Goal: Use online tool/utility: Utilize a website feature to perform a specific function

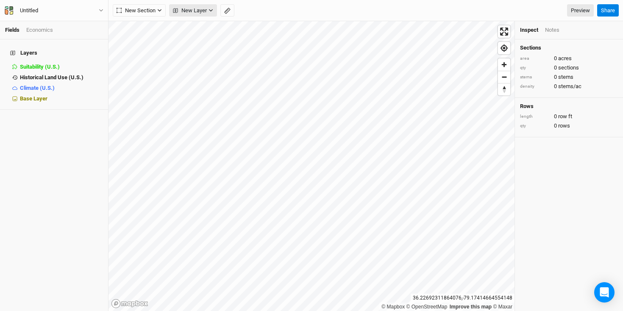
click at [204, 9] on span "New Layer" at bounding box center [190, 10] width 34 height 8
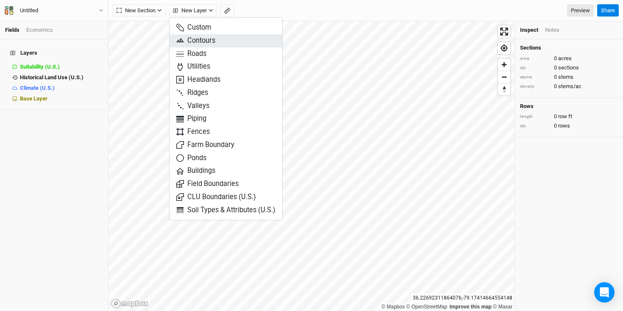
click at [205, 39] on span "Contours" at bounding box center [195, 41] width 39 height 10
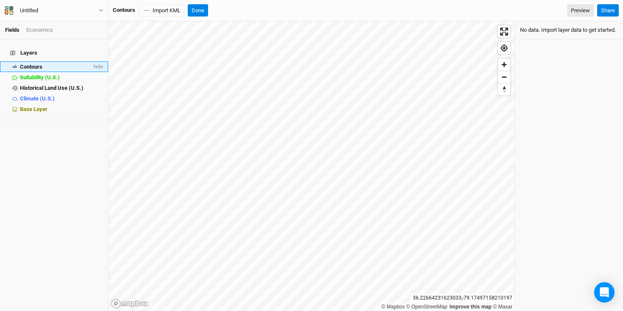
click at [44, 64] on div "Contours" at bounding box center [56, 67] width 72 height 7
click at [73, 64] on li "Contours hide" at bounding box center [54, 66] width 108 height 11
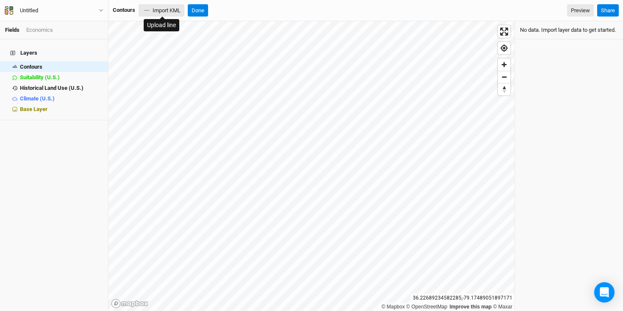
click at [169, 8] on button "Import KML" at bounding box center [162, 10] width 46 height 13
click at [166, 13] on button "Import KML" at bounding box center [162, 10] width 46 height 13
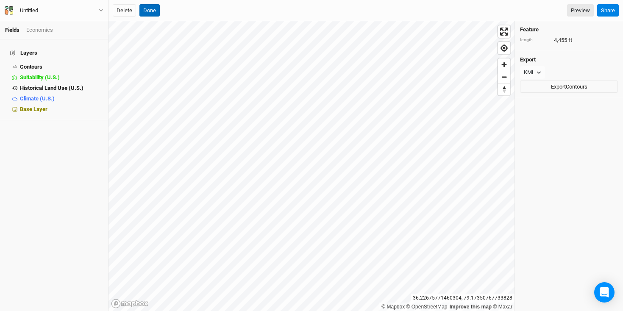
click at [151, 9] on button "Done" at bounding box center [149, 10] width 20 height 13
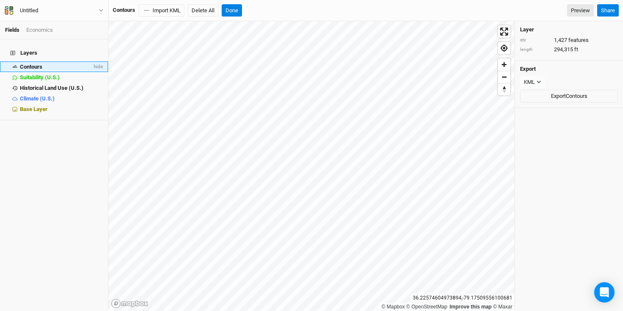
click at [36, 64] on span "Contours" at bounding box center [31, 67] width 22 height 6
click at [231, 11] on button "Done" at bounding box center [232, 10] width 20 height 13
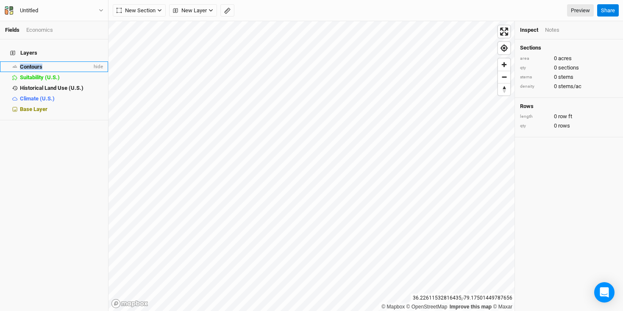
click at [38, 64] on span "Contours" at bounding box center [31, 67] width 22 height 6
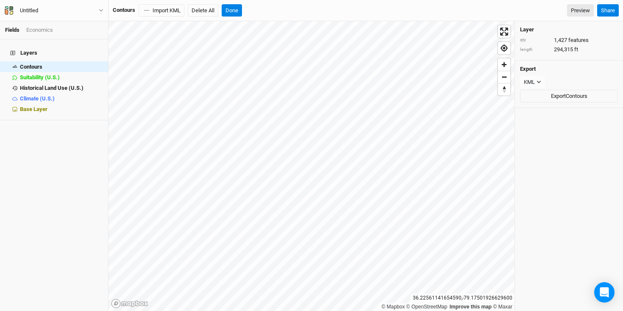
click at [47, 158] on div "Layers Contours hide Suitability (U.S.) hide Historical Land Use (U.S.) hide Cl…" at bounding box center [54, 175] width 108 height 272
click at [235, 10] on button "Done" at bounding box center [232, 10] width 20 height 13
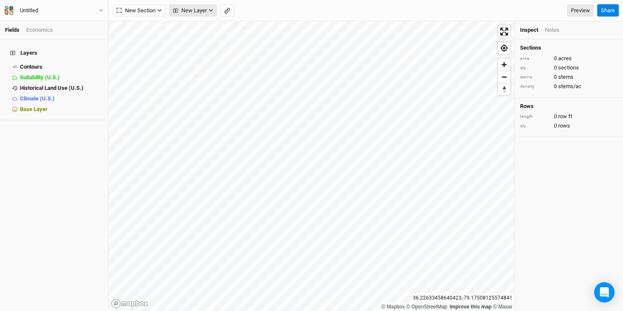
click at [191, 11] on span "New Layer" at bounding box center [190, 10] width 34 height 8
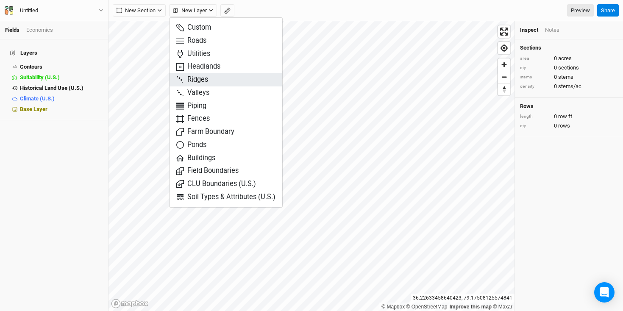
click at [201, 78] on span "Ridges" at bounding box center [192, 80] width 32 height 10
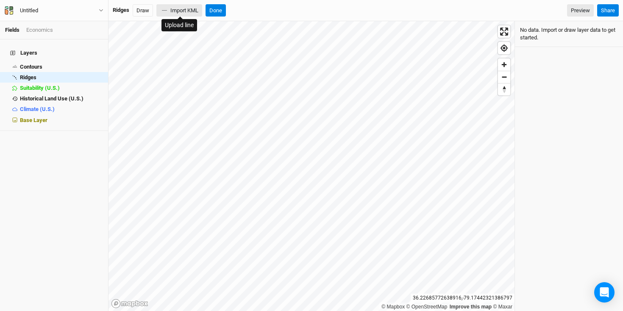
click at [183, 10] on button "Import KML" at bounding box center [179, 10] width 46 height 13
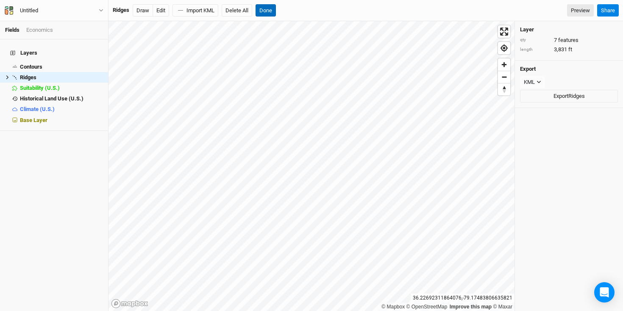
click at [266, 9] on button "Done" at bounding box center [265, 10] width 20 height 13
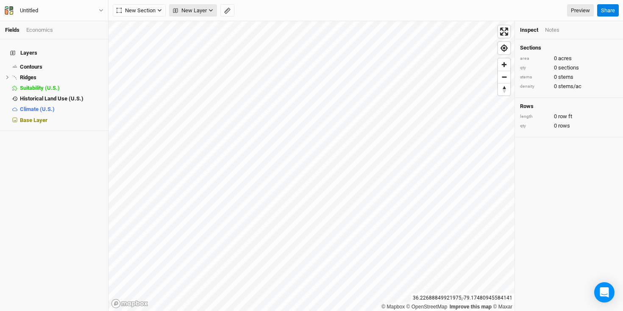
click at [187, 12] on span "New Layer" at bounding box center [190, 10] width 34 height 8
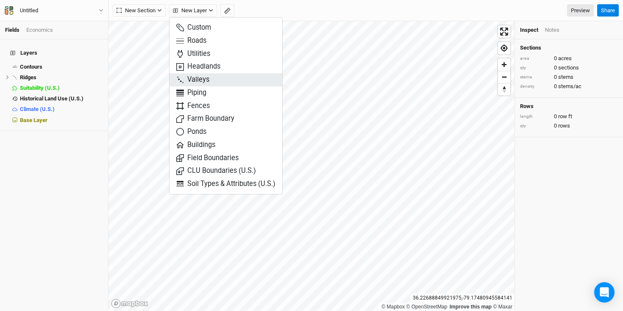
click at [204, 77] on span "Valleys" at bounding box center [192, 80] width 33 height 10
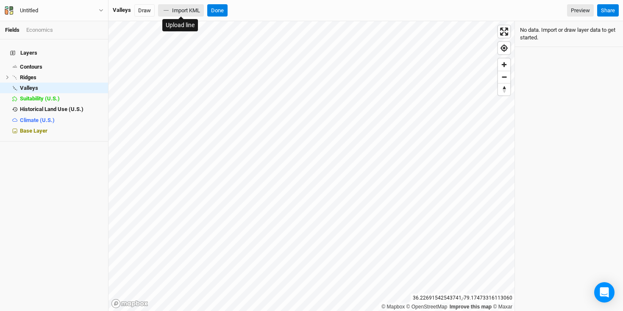
click at [173, 11] on button "Import KML" at bounding box center [181, 10] width 46 height 13
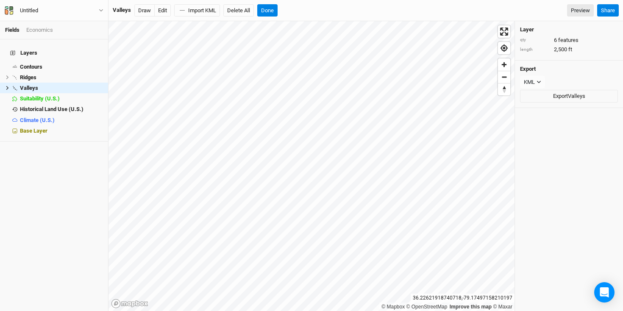
click at [72, 178] on div "Layers Contours hide Ridges hide Valleys hide Suitability (U.S.) hide Historica…" at bounding box center [54, 175] width 108 height 272
click at [270, 10] on button "Done" at bounding box center [267, 10] width 20 height 13
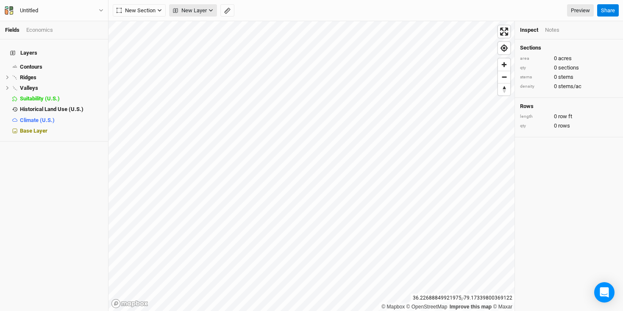
click at [196, 10] on span "New Layer" at bounding box center [190, 10] width 34 height 8
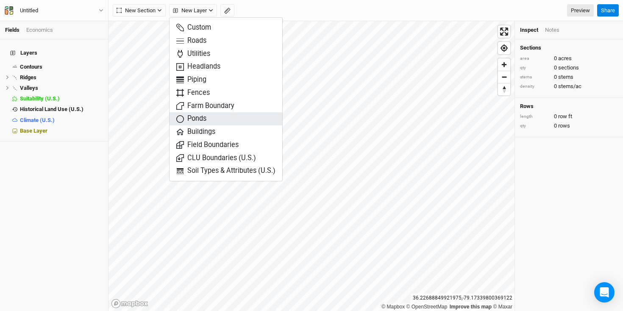
click at [206, 118] on span "Ponds" at bounding box center [191, 119] width 30 height 10
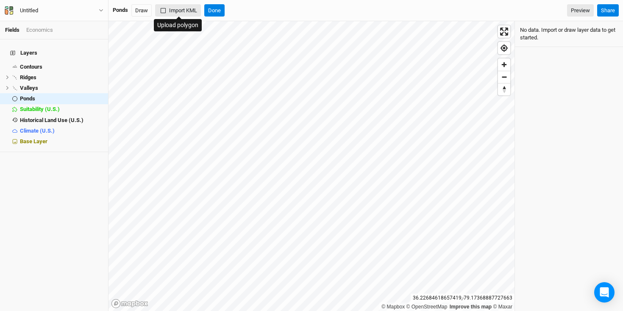
click at [176, 11] on button "Import KML" at bounding box center [178, 10] width 46 height 13
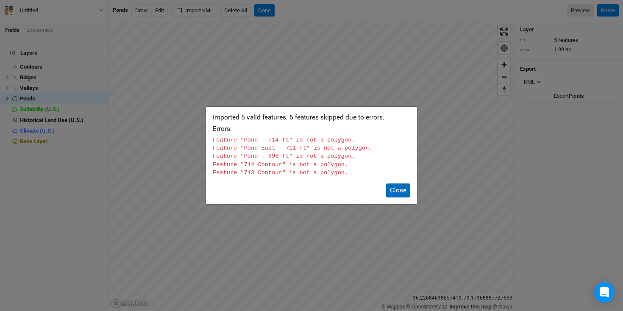
click at [400, 189] on button "Close" at bounding box center [398, 190] width 24 height 14
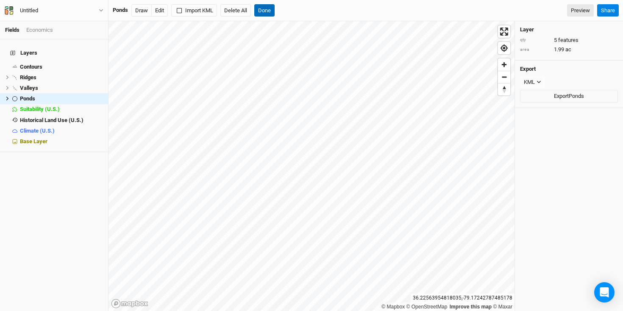
click at [263, 12] on button "Done" at bounding box center [264, 10] width 20 height 13
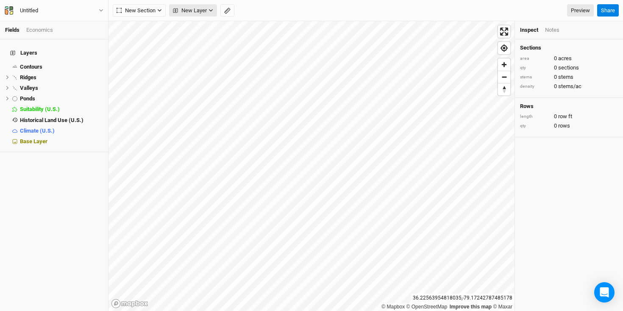
click at [196, 12] on span "New Layer" at bounding box center [190, 10] width 34 height 8
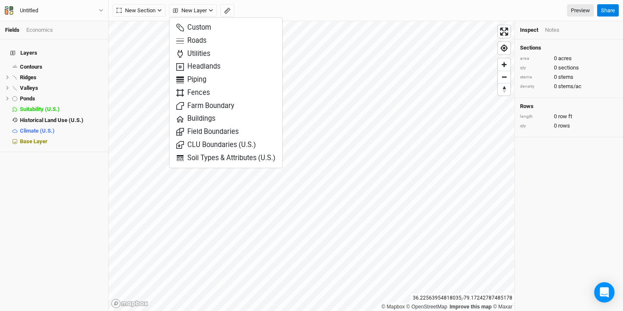
click at [297, 9] on div "New Section Grid Line Keyline Beta Upload New Layer Preview" at bounding box center [353, 10] width 481 height 13
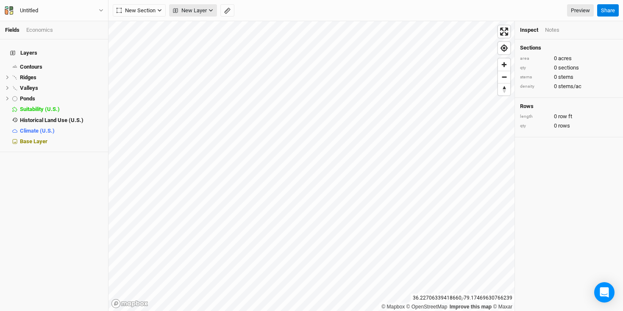
click at [192, 12] on span "New Layer" at bounding box center [190, 10] width 34 height 8
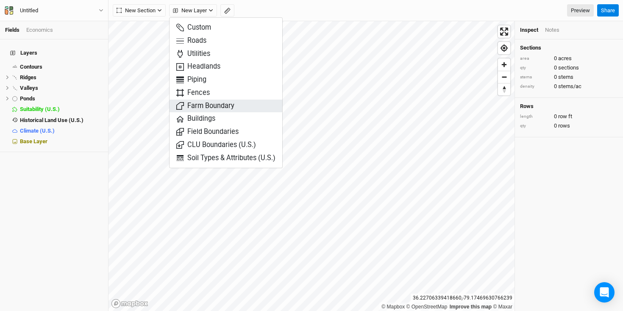
click at [208, 104] on span "Farm Boundary" at bounding box center [205, 106] width 58 height 10
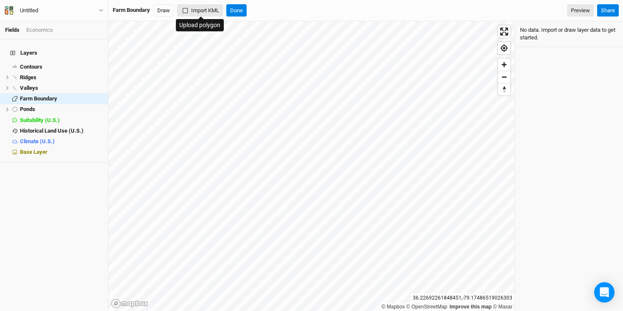
click at [203, 12] on button "Import KML" at bounding box center [200, 10] width 46 height 13
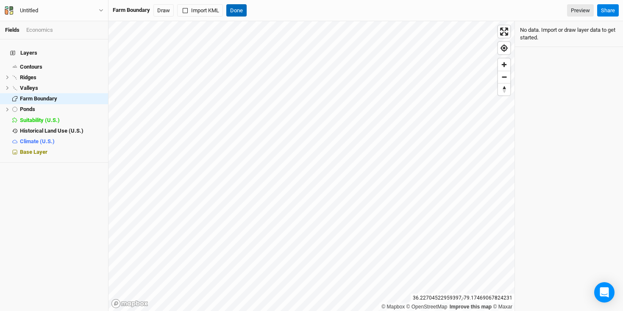
click at [237, 10] on button "Done" at bounding box center [236, 10] width 20 height 13
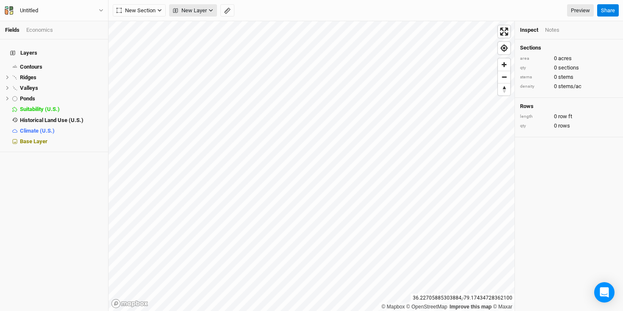
click at [196, 11] on span "New Layer" at bounding box center [190, 10] width 34 height 8
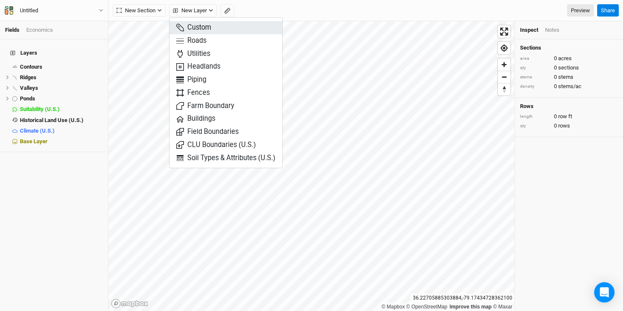
click at [211, 28] on button "Custom" at bounding box center [225, 27] width 113 height 13
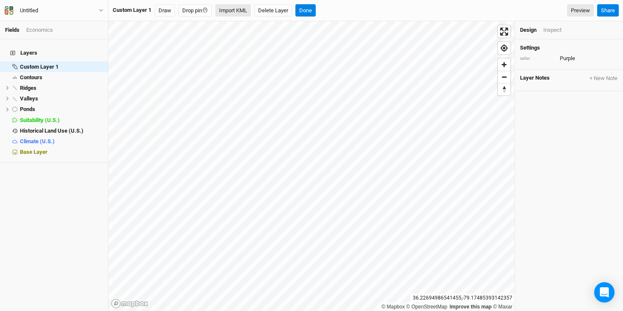
click at [248, 11] on button "Import KML" at bounding box center [233, 10] width 36 height 13
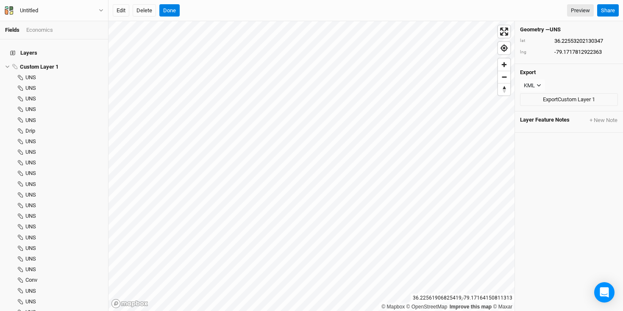
type input "36.22562892654134"
type input "-79.17163353606179"
type input "36.22553768631715"
type input "-79.17162234674528"
type input "36.22553202130347"
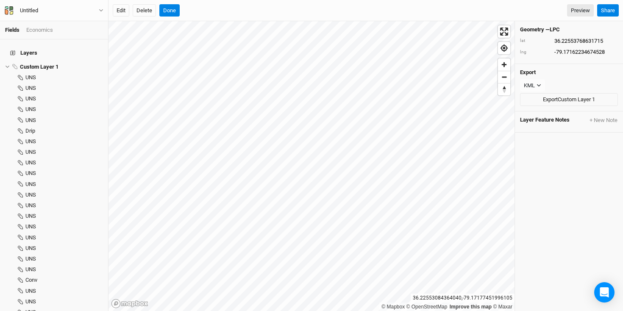
type input "-79.1717812922363"
click at [34, 74] on span "UNS" at bounding box center [30, 77] width 11 height 6
type input "36.22537123847162"
type input "-79.17196660456423"
click at [39, 85] on div "UNS" at bounding box center [58, 88] width 67 height 7
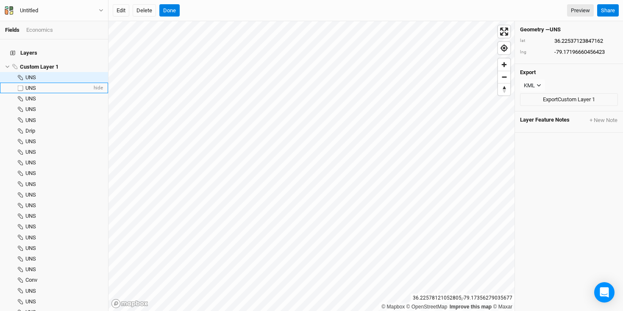
type input "36.22513770802288"
type input "-79.17192213368709"
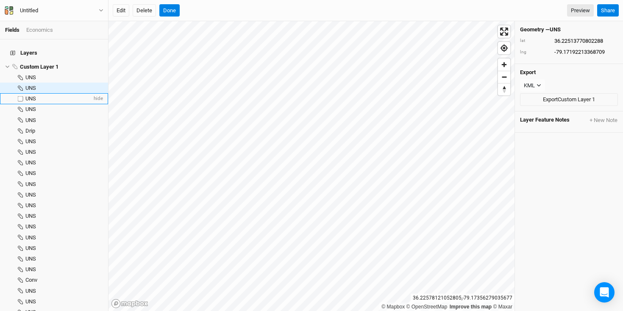
click at [41, 95] on div "UNS" at bounding box center [58, 98] width 67 height 7
type input "36.22480814354613"
type input "-79.17192581148443"
click at [41, 95] on div "UNS" at bounding box center [58, 98] width 67 height 7
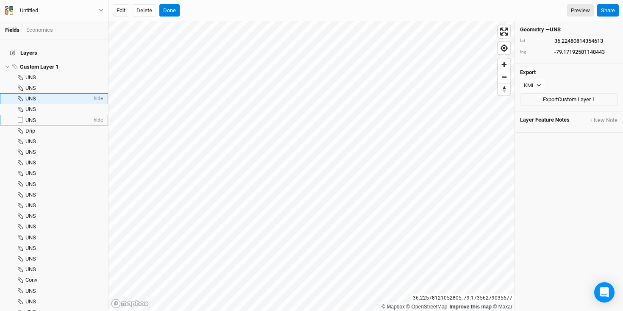
click at [63, 115] on li "UNS hide" at bounding box center [54, 120] width 108 height 11
type input "36.22474387797851"
type input "-79.1726839838243"
click at [69, 48] on h4 "Layers" at bounding box center [54, 52] width 98 height 17
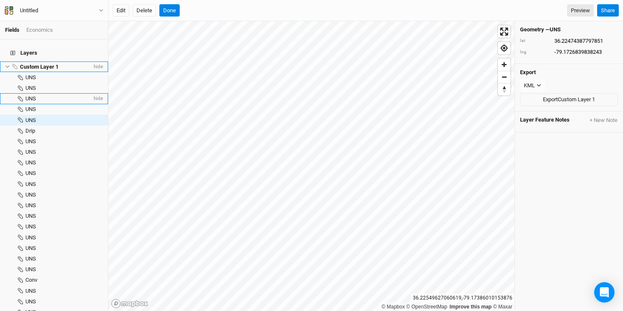
click at [8, 64] on icon at bounding box center [7, 66] width 5 height 5
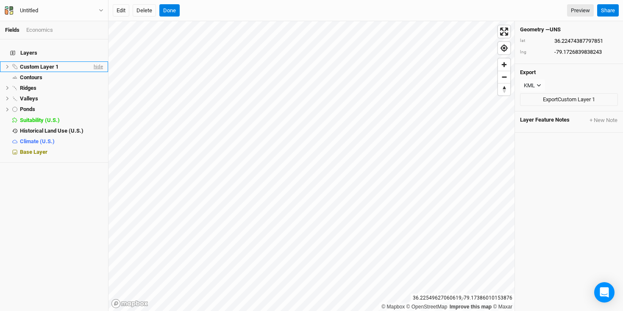
click at [98, 61] on span "hide" at bounding box center [97, 66] width 11 height 11
click at [37, 74] on span "Contours" at bounding box center [31, 77] width 22 height 6
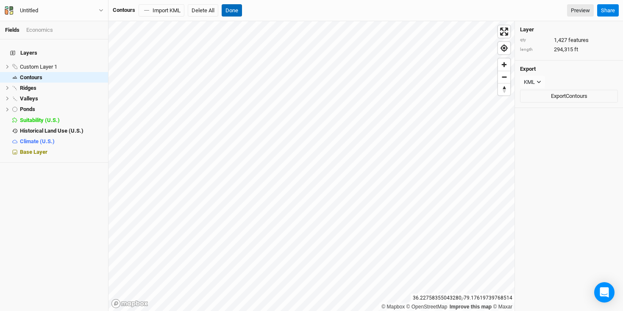
click at [230, 10] on button "Done" at bounding box center [232, 10] width 20 height 13
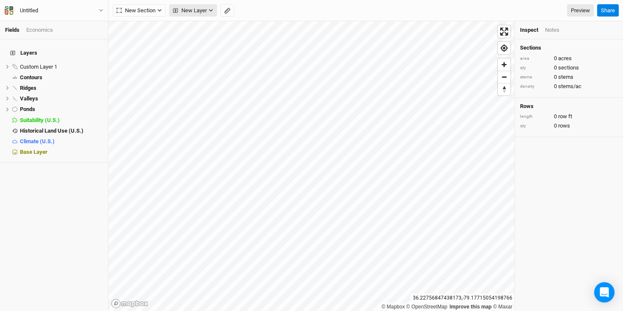
click at [193, 12] on span "New Layer" at bounding box center [190, 10] width 34 height 8
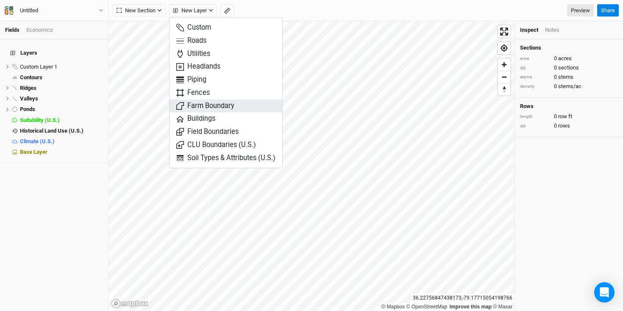
click at [205, 101] on span "Farm Boundary" at bounding box center [205, 106] width 58 height 10
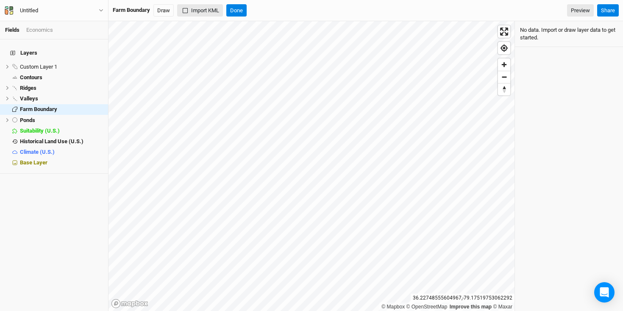
click at [206, 10] on button "Import KML" at bounding box center [200, 10] width 46 height 13
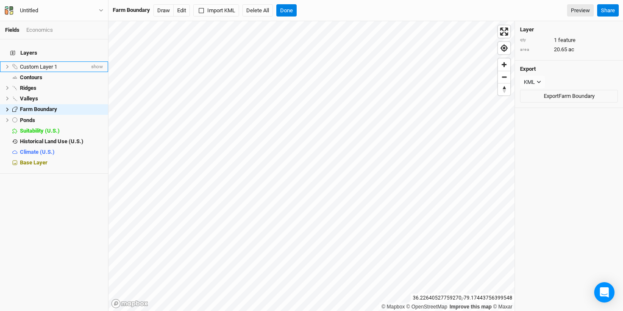
click at [32, 64] on span "Custom Layer 1" at bounding box center [38, 67] width 37 height 6
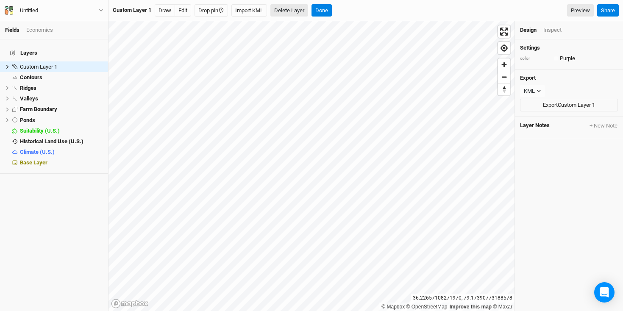
click at [299, 10] on button "Delete Layer" at bounding box center [289, 10] width 38 height 13
click at [312, 10] on button "Confirm" at bounding box center [307, 10] width 26 height 13
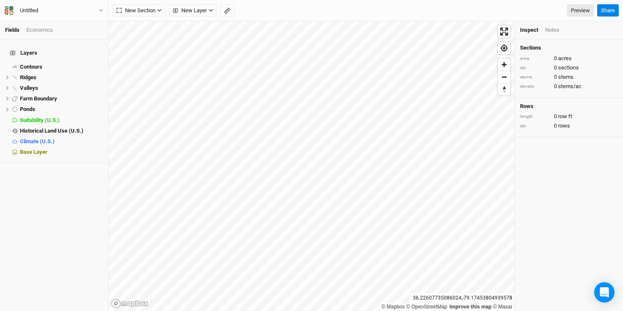
click at [53, 165] on div "Layers Contours hide Ridges hide Valleys hide Farm Boundary hide Ponds hide Sui…" at bounding box center [54, 175] width 108 height 272
click at [35, 64] on span "Contours" at bounding box center [31, 67] width 22 height 6
